Goal: Transaction & Acquisition: Obtain resource

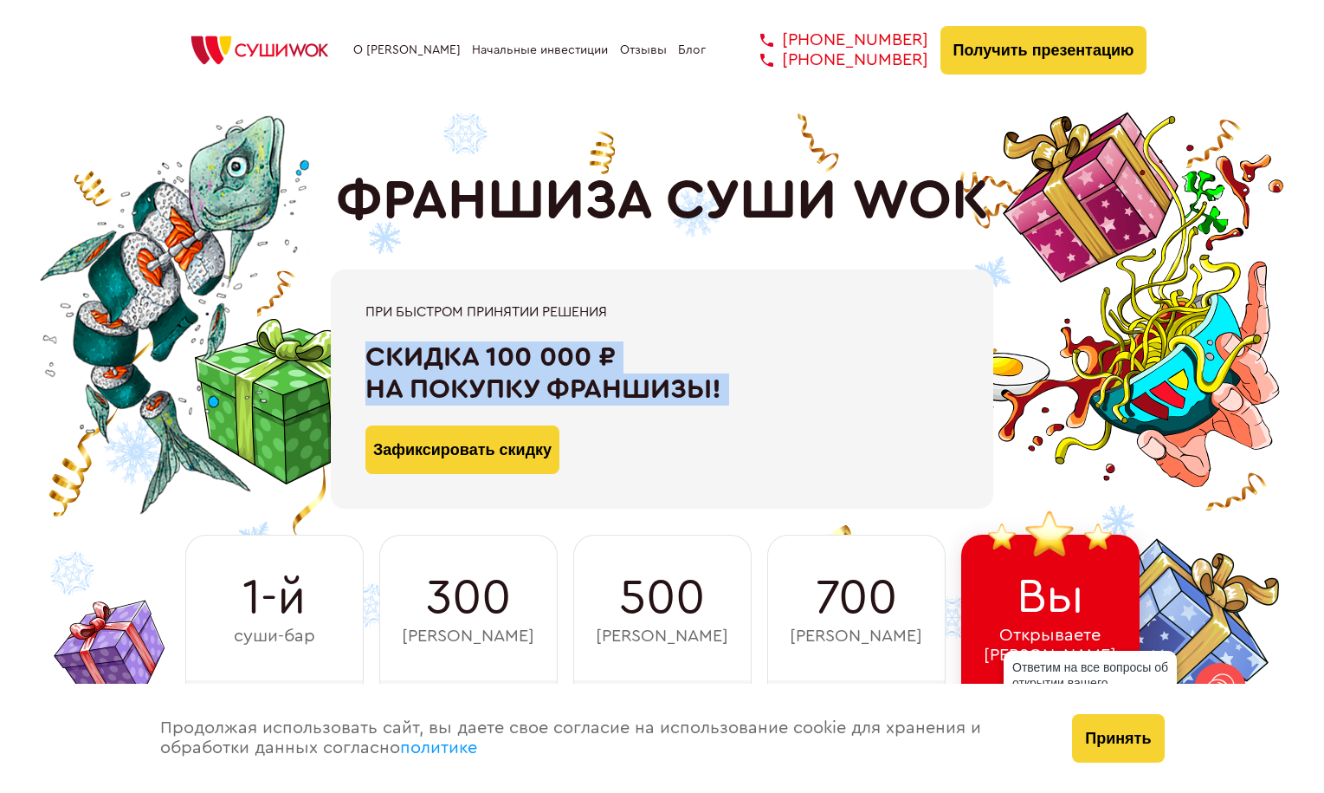
drag, startPoint x: 375, startPoint y: 350, endPoint x: 724, endPoint y: 409, distance: 354.0
click at [724, 409] on div "При быстром принятии решения Скидка 100 000 ₽ на покупку франшизы! Зафиксироват…" at bounding box center [662, 389] width 593 height 170
drag, startPoint x: 332, startPoint y: 191, endPoint x: 906, endPoint y: 236, distance: 576.0
click at [906, 236] on div "ФРАНШИЗА СУШИ WOK При быстром принятии решения Скидка 100 000 ₽ на покупку фран…" at bounding box center [663, 421] width 970 height 643
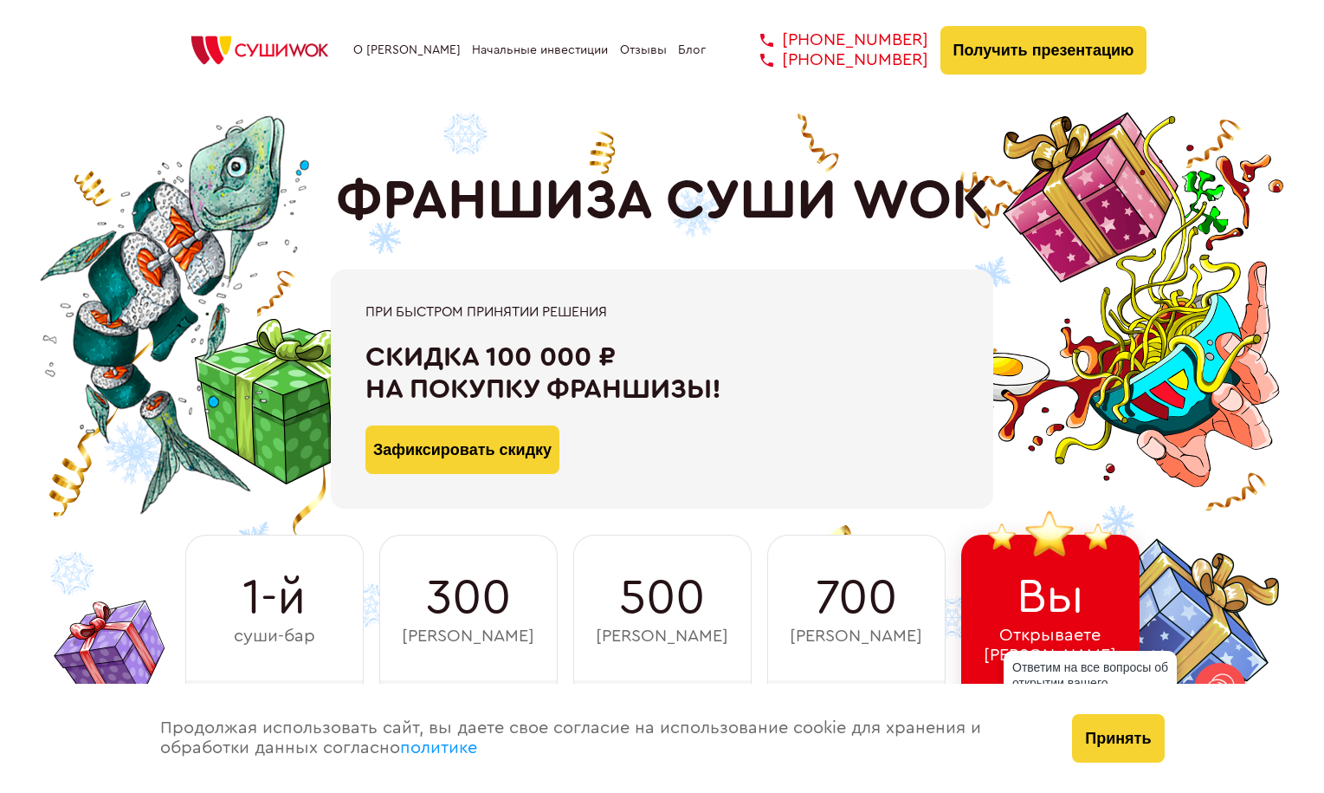
click at [0, 0] on div "Праздничные цены На готовые суши-бары в [GEOGRAPHIC_DATA] Смотреть адреса" at bounding box center [0, 0] width 0 height 0
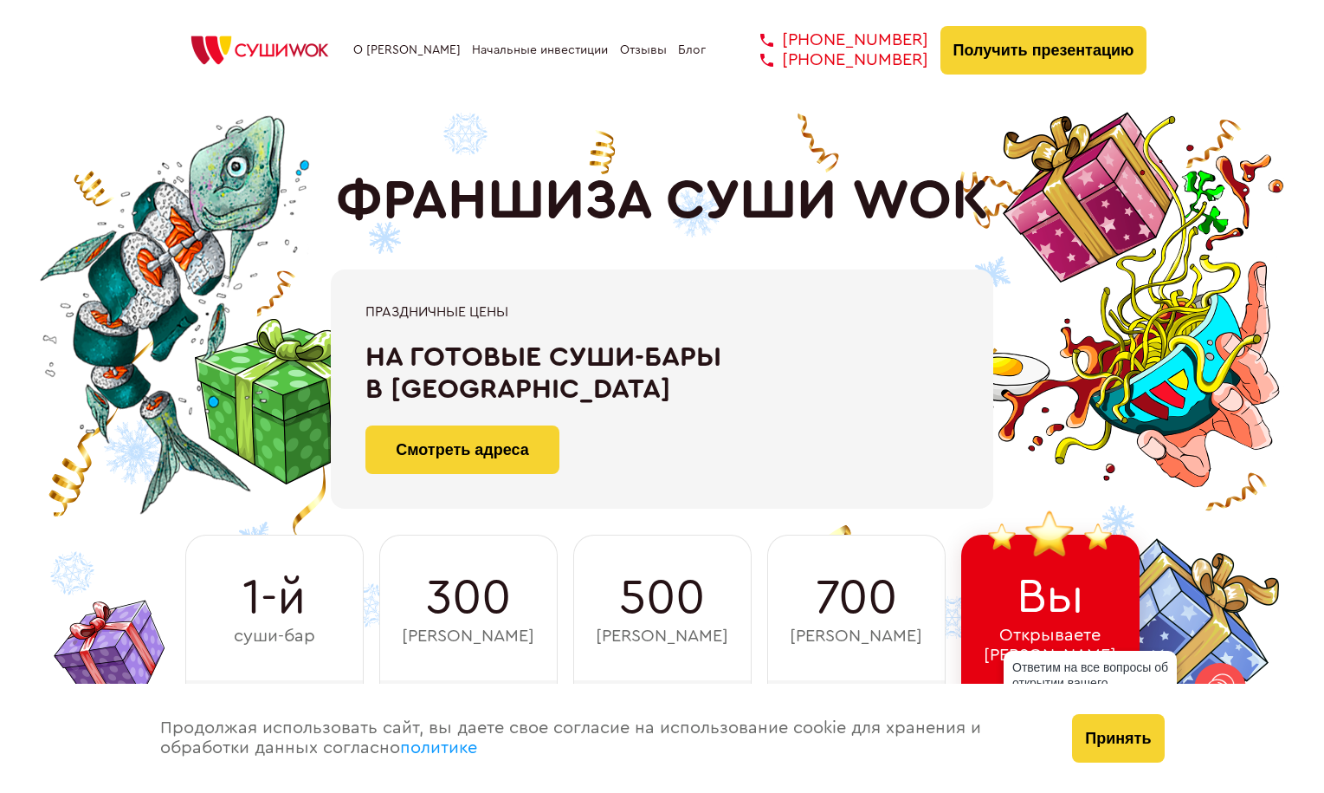
click at [569, 330] on div "Праздничные цены На готовые суши-бары в [GEOGRAPHIC_DATA] Смотреть адреса" at bounding box center [662, 389] width 593 height 170
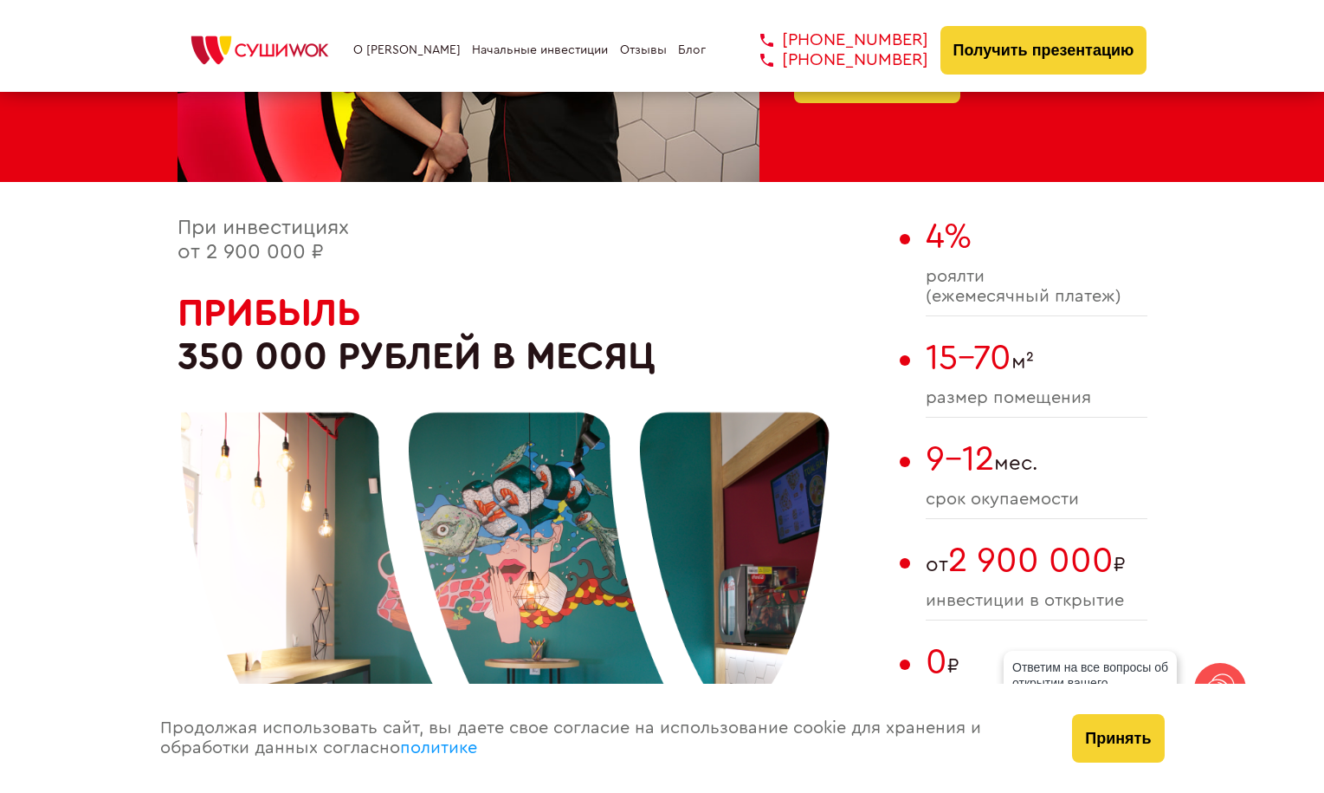
scroll to position [951, 0]
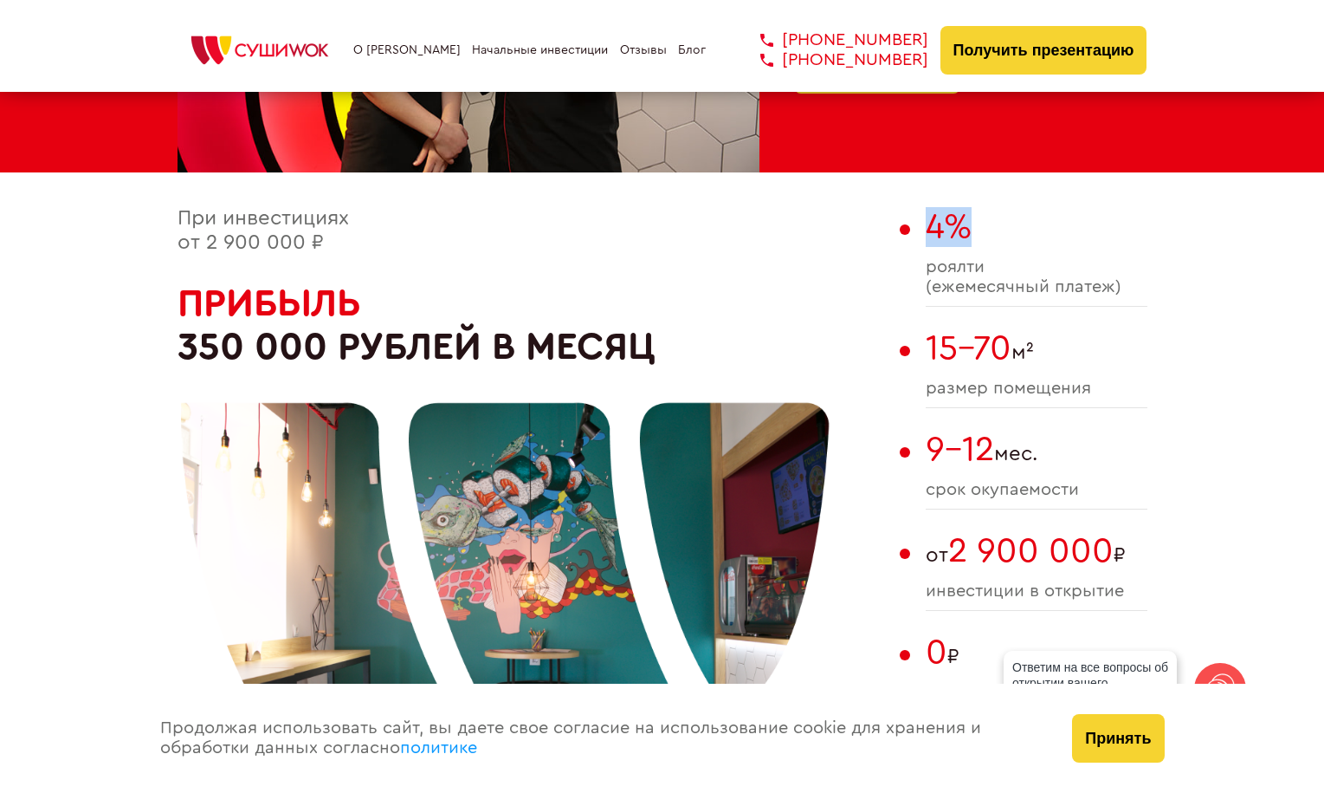
drag, startPoint x: 922, startPoint y: 228, endPoint x: 964, endPoint y: 237, distance: 42.7
click at [964, 237] on div "При инвестициях от 2 900 000 ₽ Прибыль 350 000 рублей в месяц 4% роялти (ежемес…" at bounding box center [663, 550] width 970 height 687
click at [941, 318] on div "4% роялти (ежемесячный платеж) 15-70 м² размер помещения 9-12 мес. cрок окупаем…" at bounding box center [1037, 550] width 222 height 687
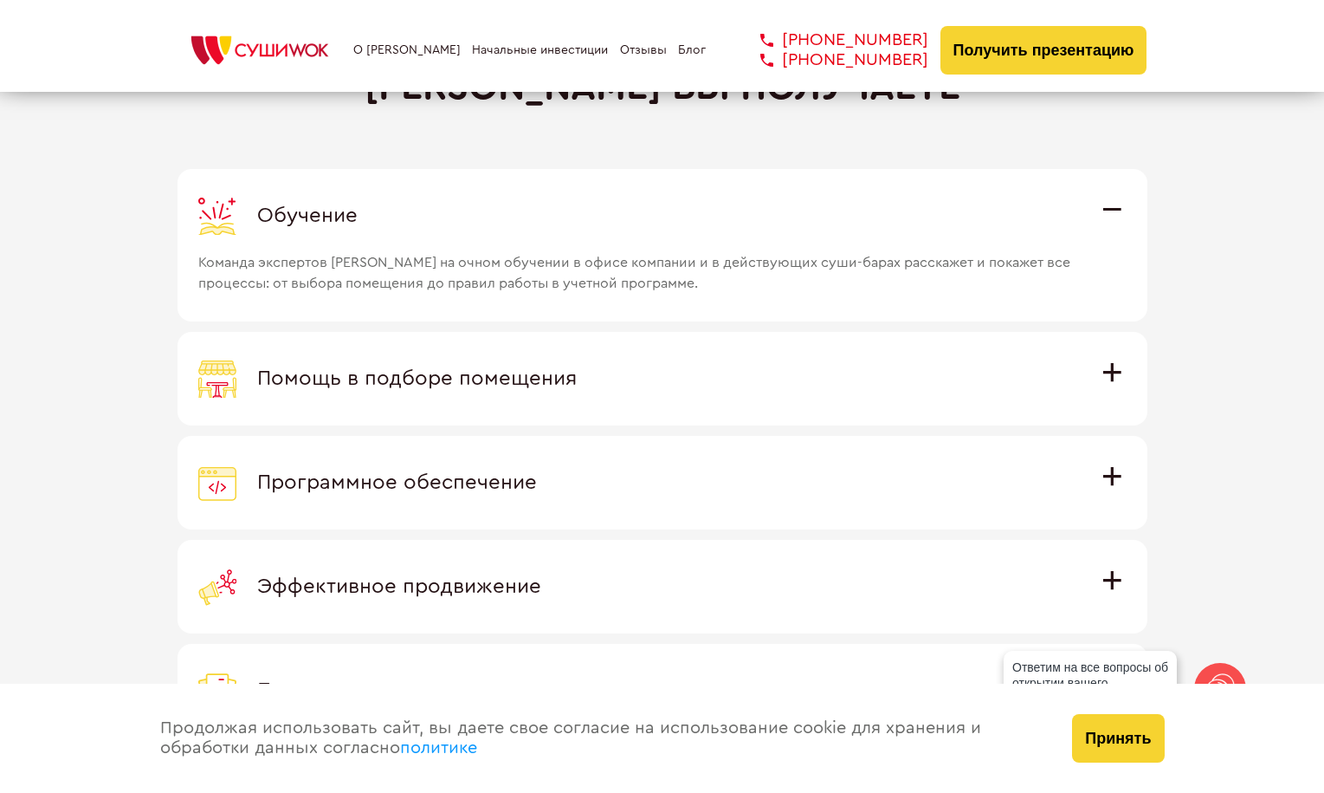
scroll to position [5041, 0]
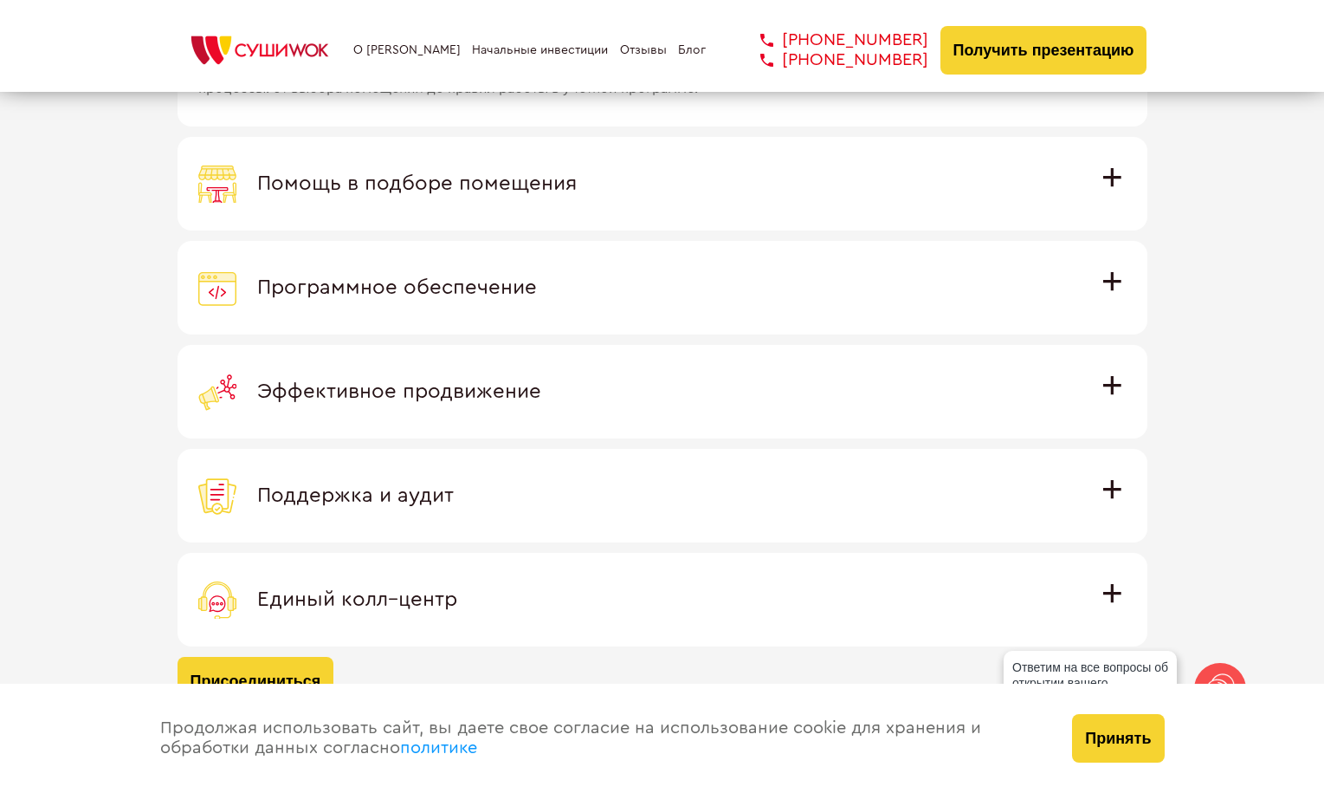
click at [1108, 188] on div "Помощь в подборе помещения" at bounding box center [662, 184] width 929 height 38
click at [0, 0] on input "Помощь в подборе помещения Наши специалисты оценят варианты помещения в вашем г…" at bounding box center [0, 0] width 0 height 0
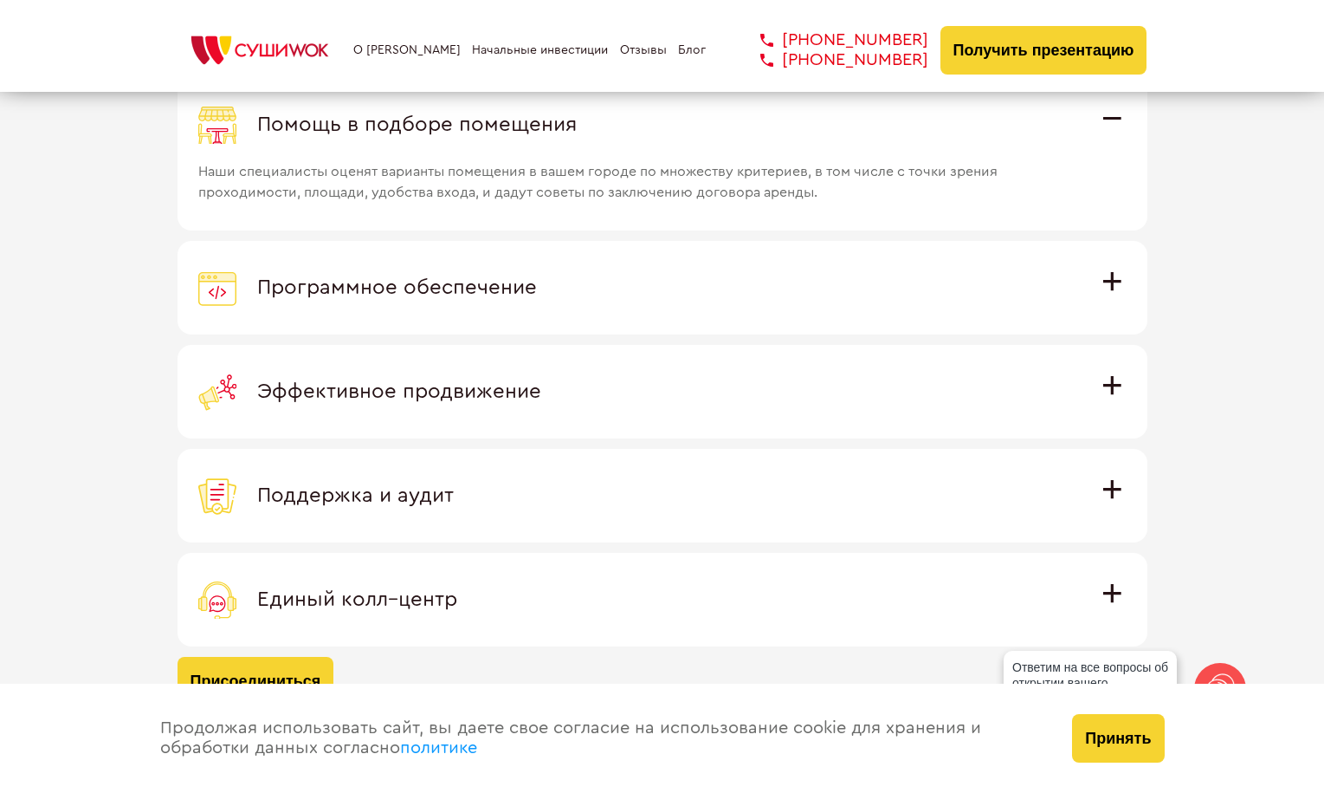
click at [1106, 174] on label "Помощь в подборе помещения Наши специалисты оценят варианты помещения в вашем г…" at bounding box center [663, 154] width 970 height 152
click at [0, 0] on input "Помощь в подборе помещения Наши специалисты оценят варианты помещения в вашем г…" at bounding box center [0, 0] width 0 height 0
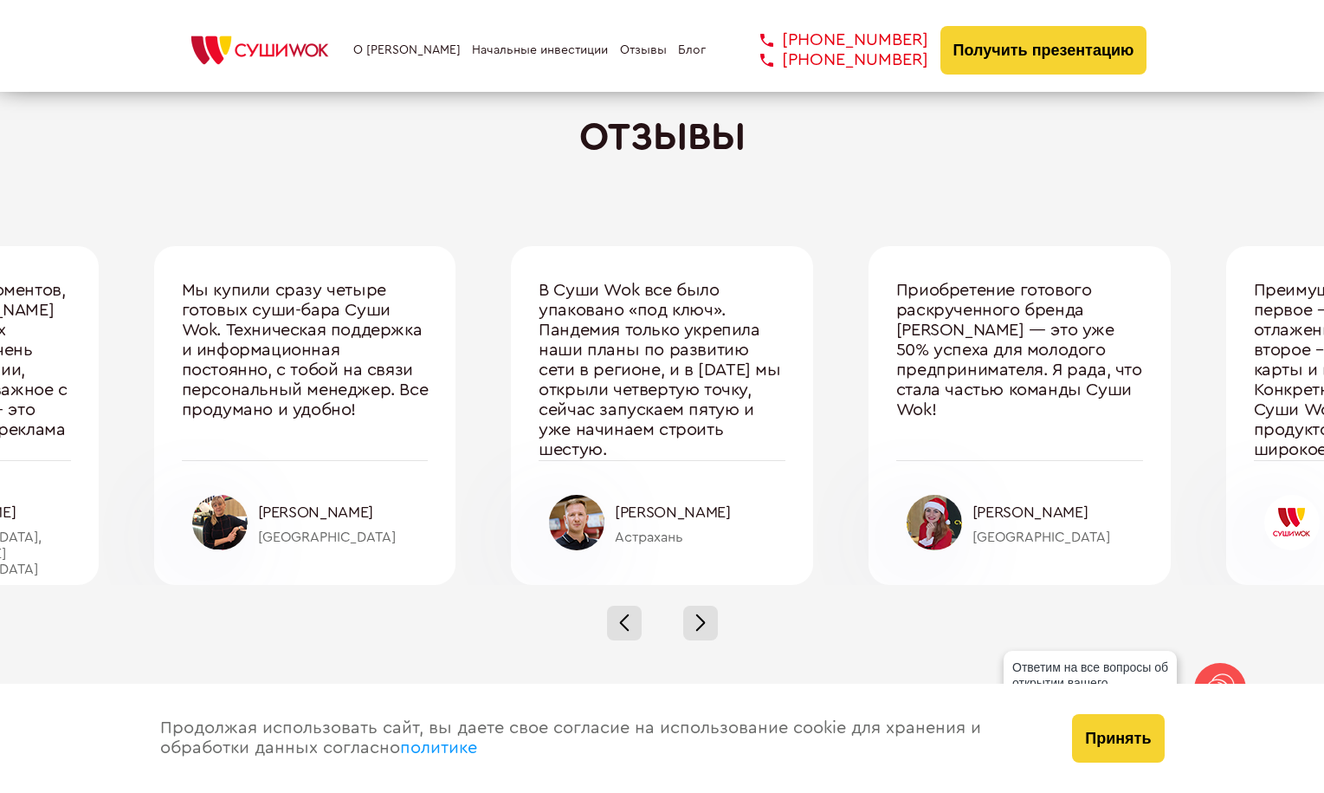
scroll to position [5663, 0]
